Goal: Information Seeking & Learning: Learn about a topic

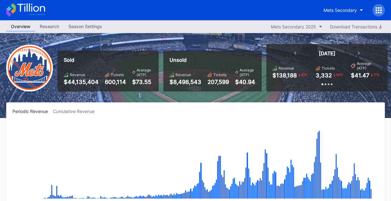
scroll to position [1235, 0]
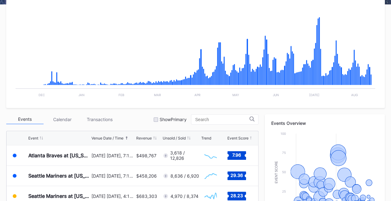
scroll to position [112, 0]
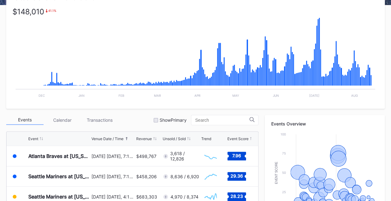
click at [372, 80] on rect "Chart title" at bounding box center [195, 55] width 366 height 93
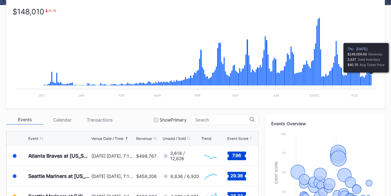
click at [371, 81] on icon "Chart title" at bounding box center [371, 80] width 1 height 11
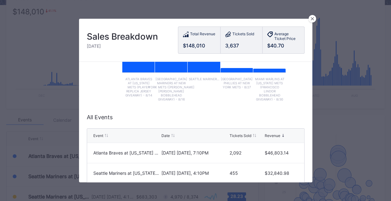
scroll to position [100, 0]
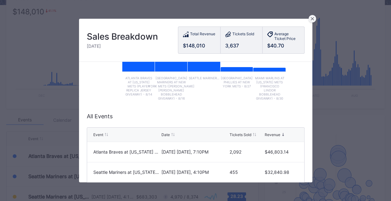
click at [313, 19] on icon at bounding box center [312, 18] width 3 height 3
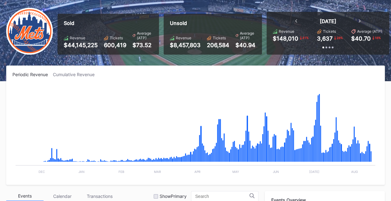
scroll to position [36, 0]
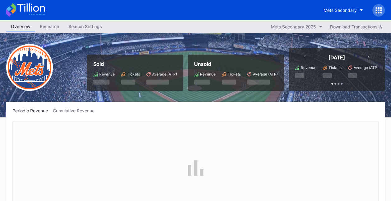
scroll to position [1235, 0]
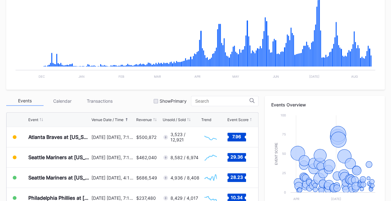
scroll to position [133, 0]
